Goal: Task Accomplishment & Management: Use online tool/utility

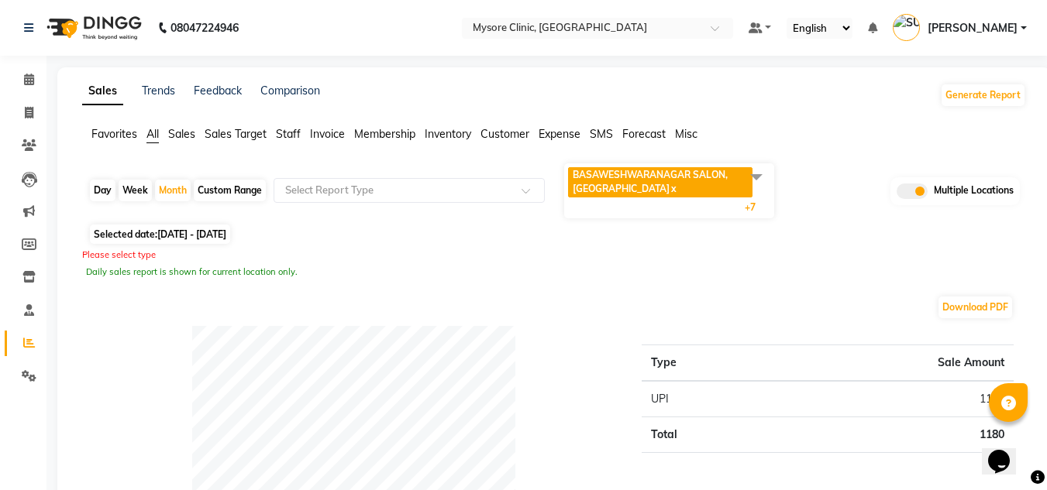
click at [756, 181] on span at bounding box center [756, 176] width 31 height 29
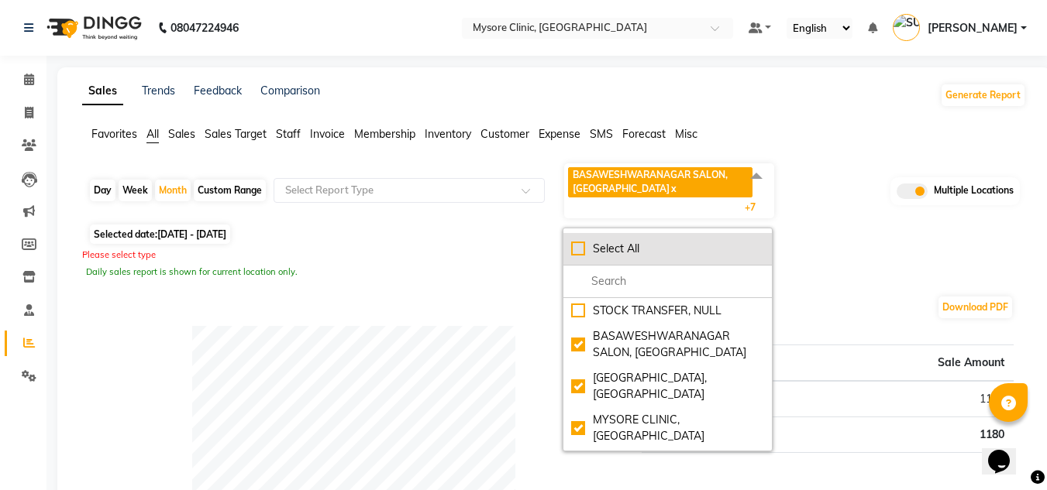
click at [581, 250] on div "Select All" at bounding box center [667, 249] width 193 height 16
checkbox input "true"
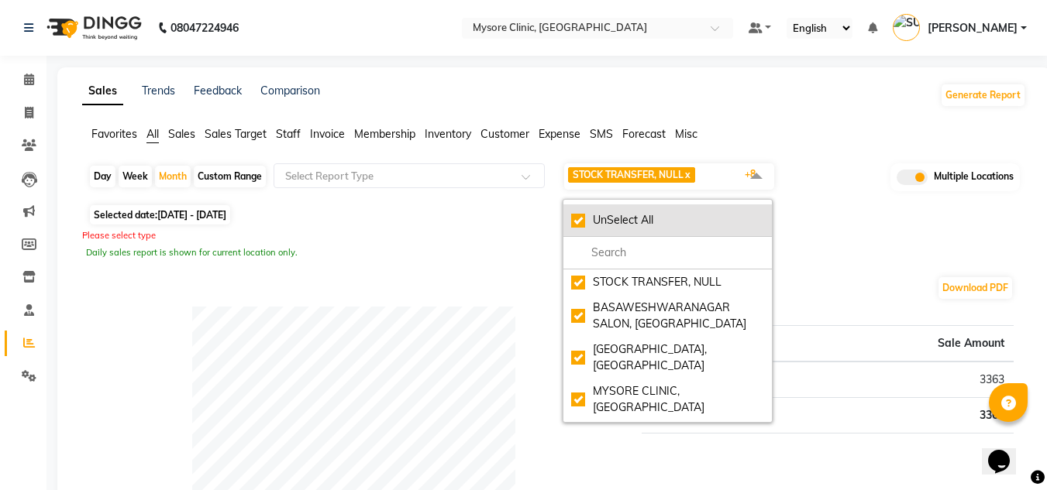
click at [581, 217] on div "UnSelect All" at bounding box center [667, 220] width 193 height 16
checkbox input "false"
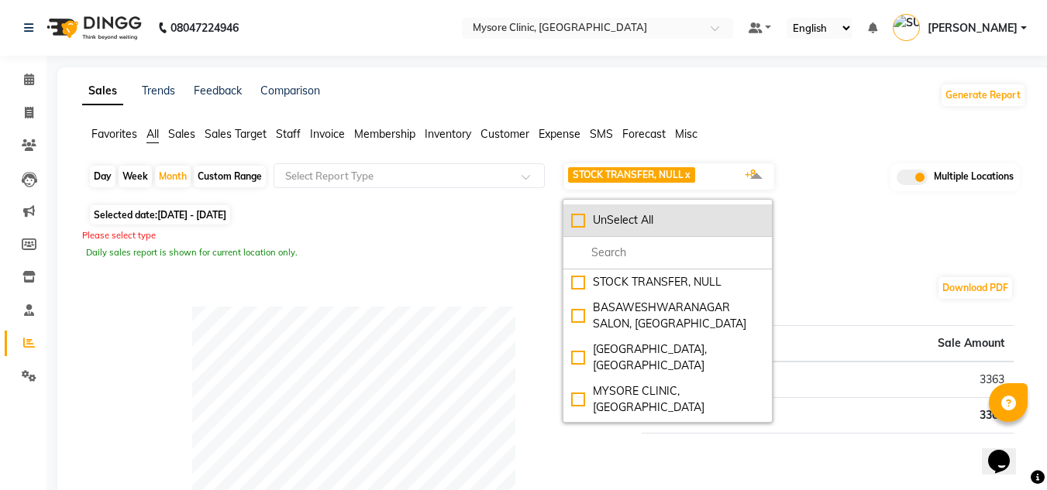
checkbox input "false"
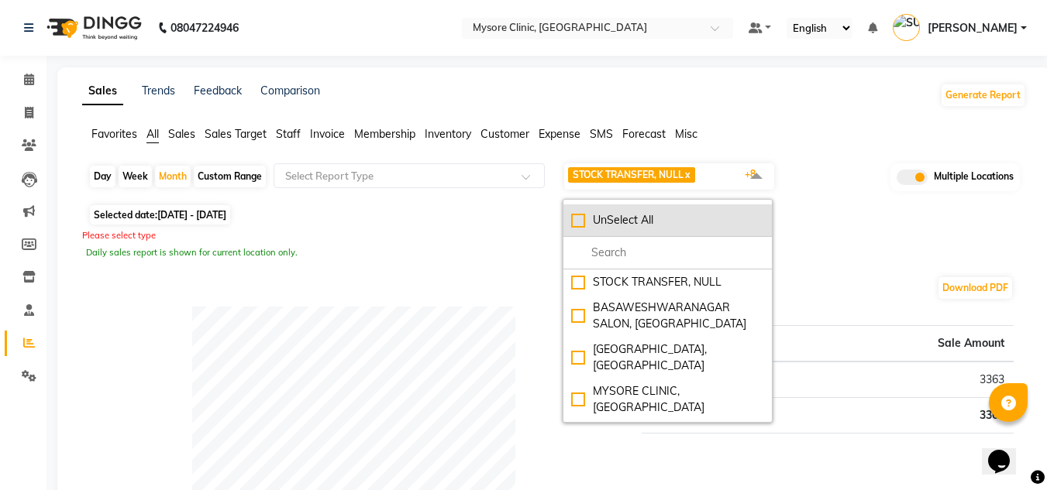
checkbox input "false"
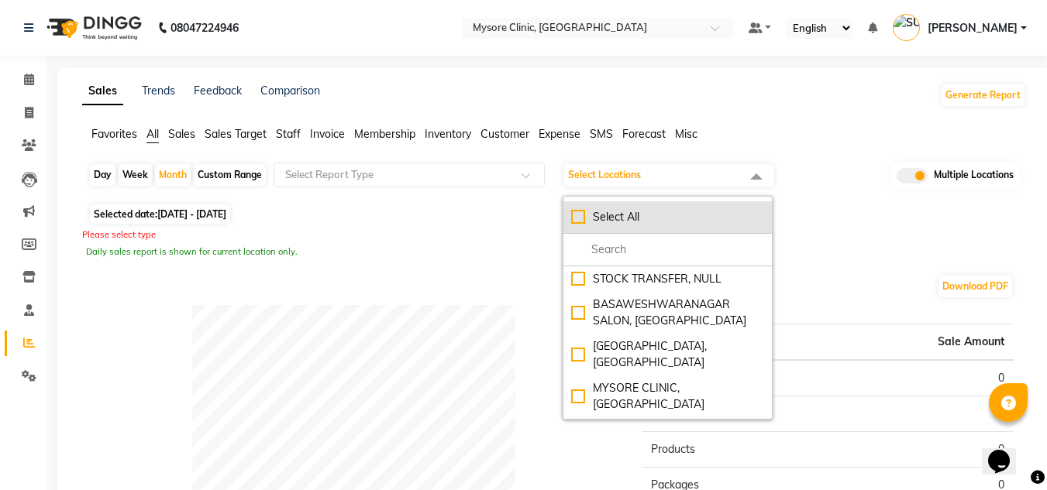
click at [585, 223] on div "Select All" at bounding box center [667, 217] width 193 height 16
checkbox input "true"
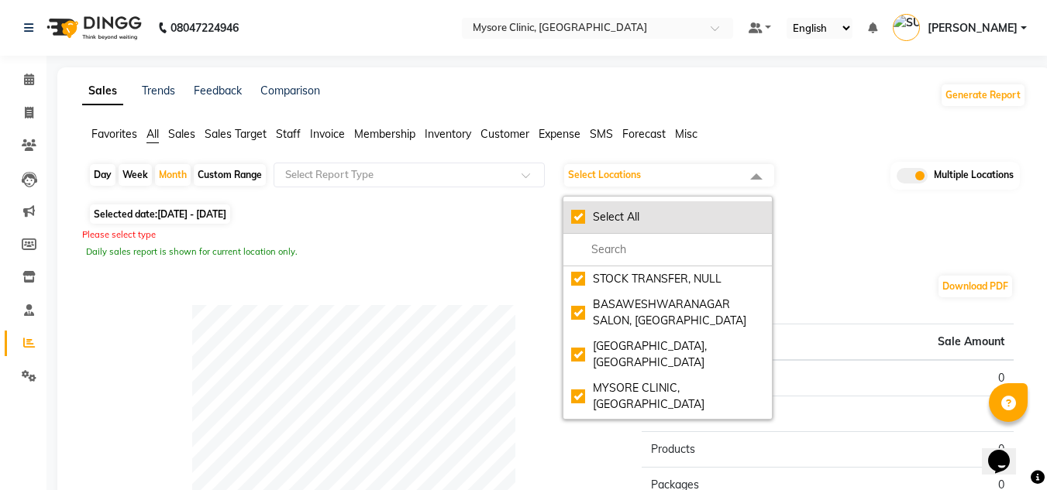
checkbox input "true"
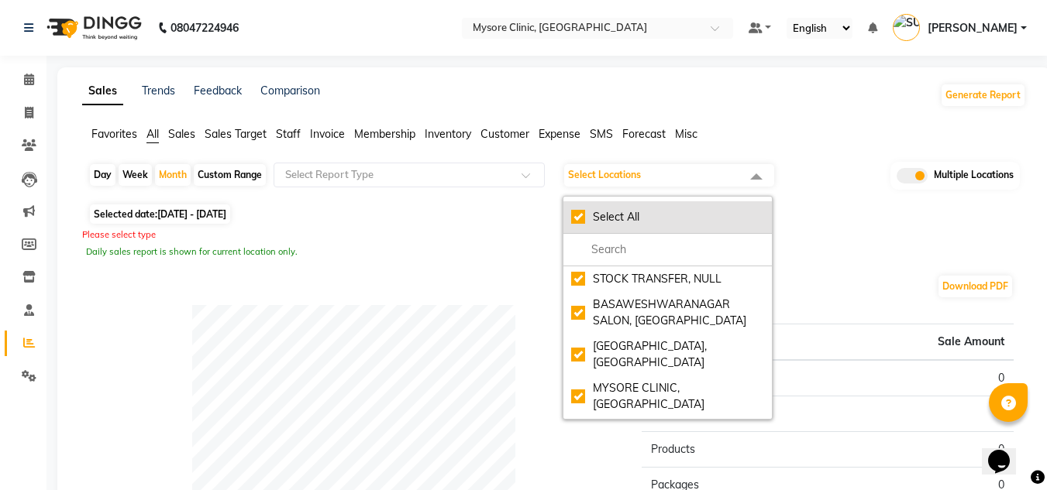
checkbox input "true"
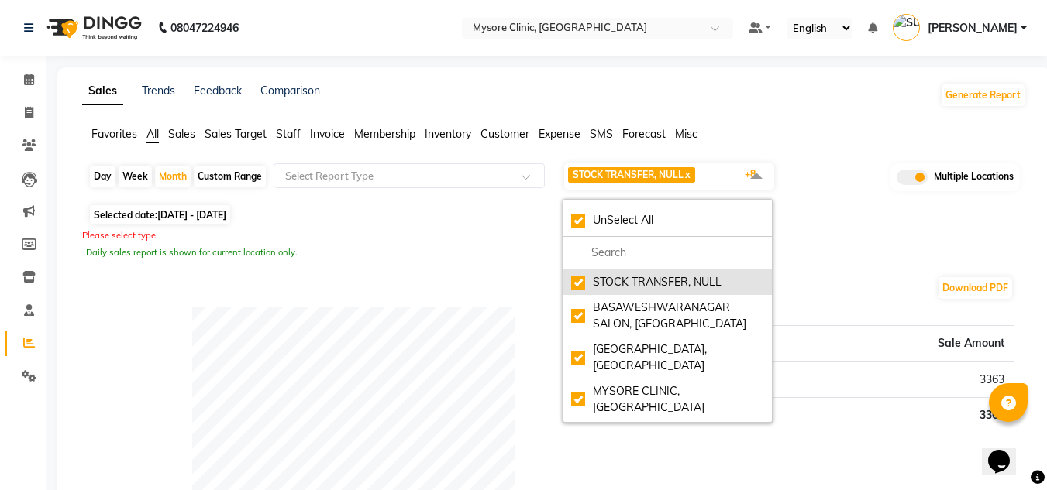
click at [579, 285] on div "STOCK TRANSFER, NULL" at bounding box center [667, 282] width 193 height 16
checkbox input "false"
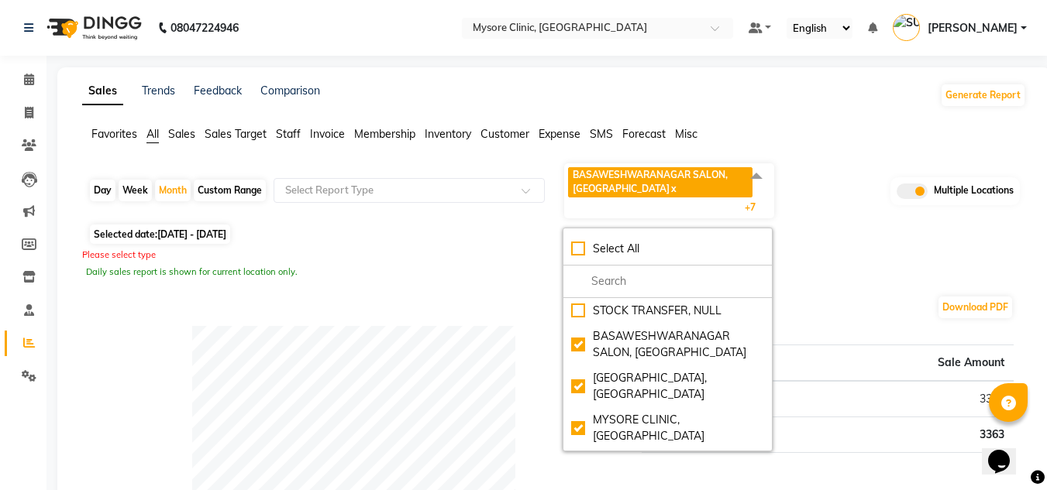
click at [475, 268] on div "Daily sales report is shown for current location only." at bounding box center [554, 272] width 936 height 13
